Goal: Entertainment & Leisure: Consume media (video, audio)

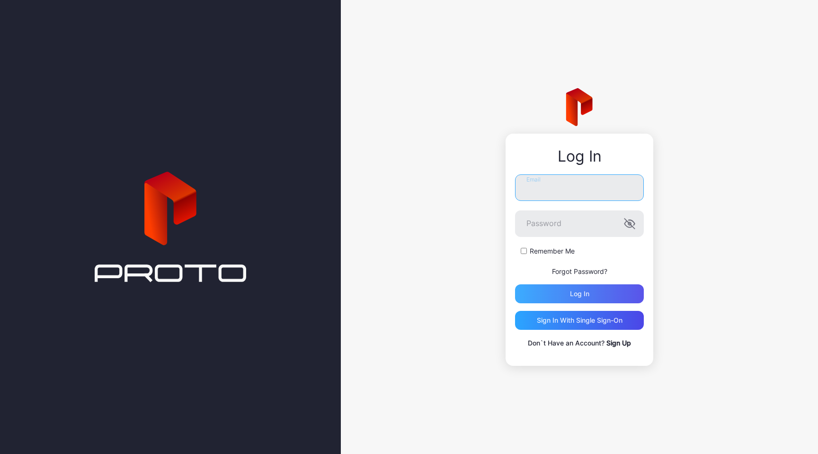
type input "**********"
click at [596, 298] on div "Log in" at bounding box center [579, 293] width 129 height 19
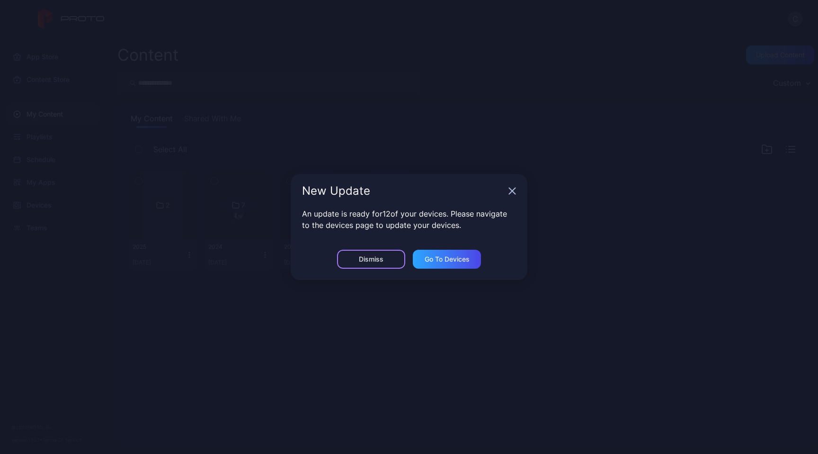
click at [379, 259] on div "Dismiss" at bounding box center [371, 259] width 25 height 8
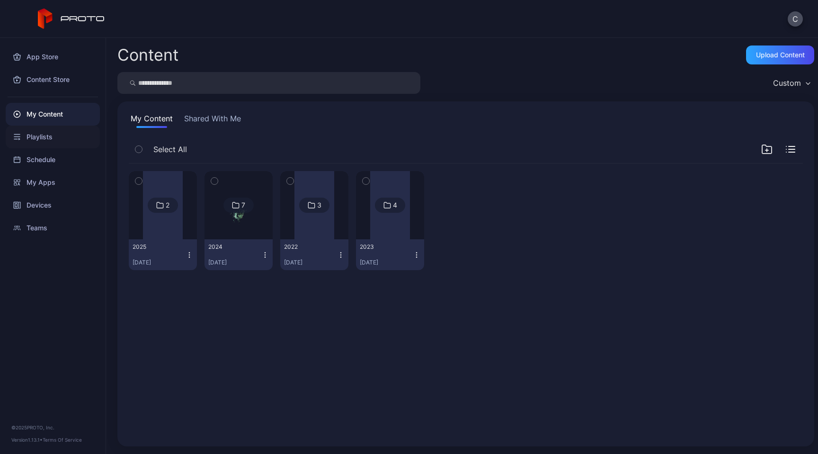
click at [45, 136] on div "Playlists" at bounding box center [53, 136] width 94 height 23
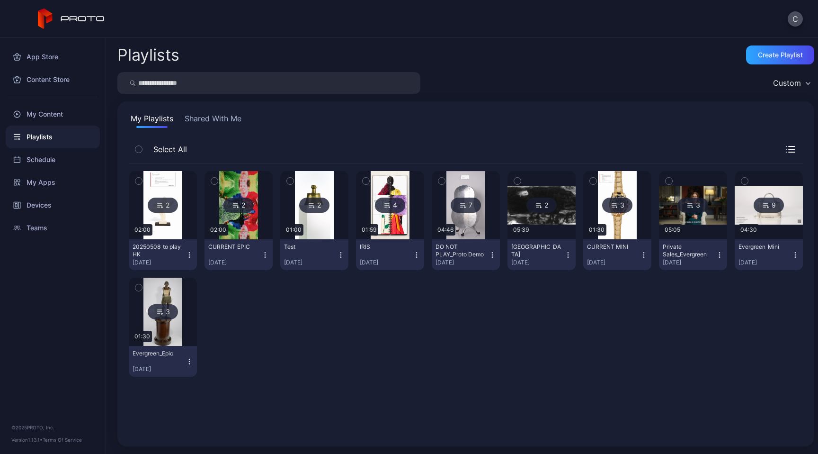
click at [170, 244] on div "20250508_to play HK" at bounding box center [159, 250] width 52 height 15
drag, startPoint x: 436, startPoint y: 334, endPoint x: 400, endPoint y: 319, distance: 38.6
click at [434, 333] on div "2 02:00 20250508_to play HK [DATE] 2 02:00 CURRENT EPIC [DATE] 2 01:00 Test [DA…" at bounding box center [466, 273] width 674 height 221
click at [171, 213] on img at bounding box center [162, 205] width 38 height 68
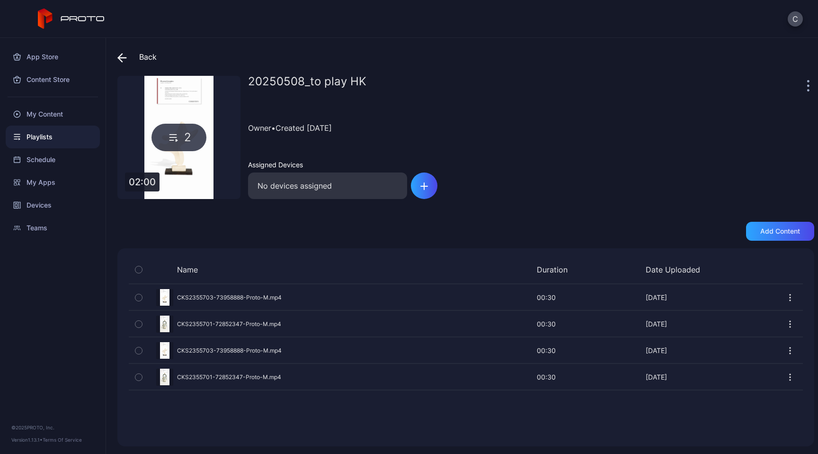
click at [182, 165] on div "2" at bounding box center [178, 137] width 123 height 123
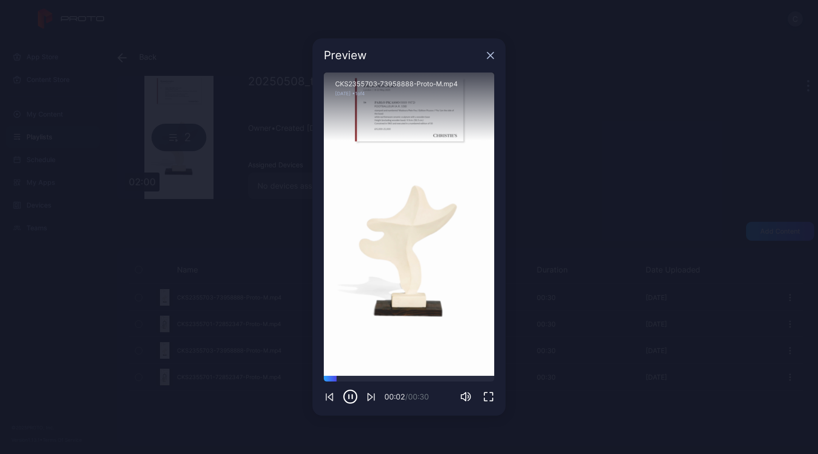
click at [489, 54] on icon "button" at bounding box center [491, 56] width 6 height 6
